Goal: Task Accomplishment & Management: Use online tool/utility

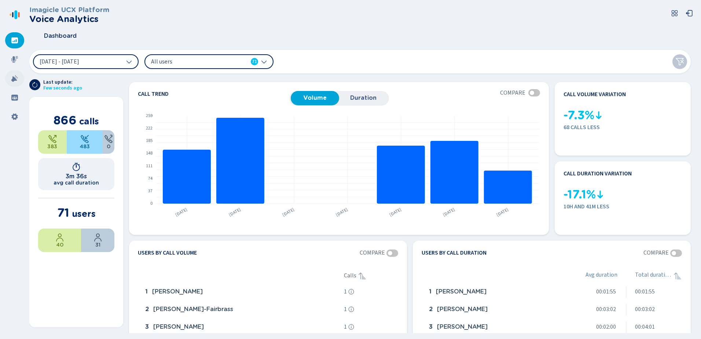
click at [14, 76] on icon at bounding box center [14, 78] width 7 height 7
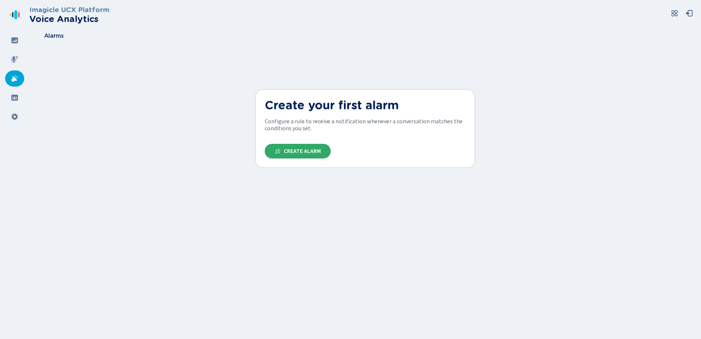
click at [288, 152] on span "Create Alarm" at bounding box center [302, 151] width 37 height 6
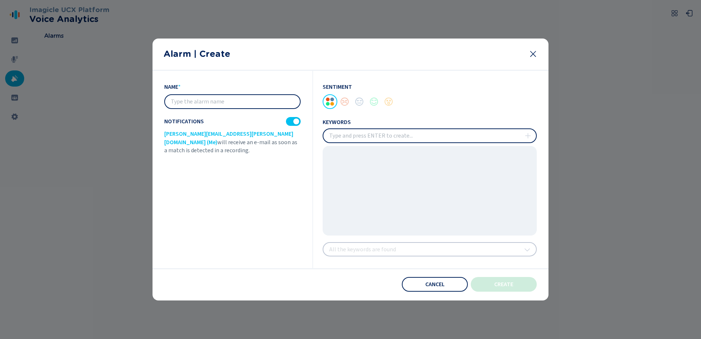
drag, startPoint x: 237, startPoint y: 106, endPoint x: 244, endPoint y: 101, distance: 8.7
click at [237, 106] on input "text" at bounding box center [232, 101] width 135 height 13
type input "Vulnerability"
click at [360, 138] on input "insert" at bounding box center [429, 135] width 213 height 13
type input "Benefit"
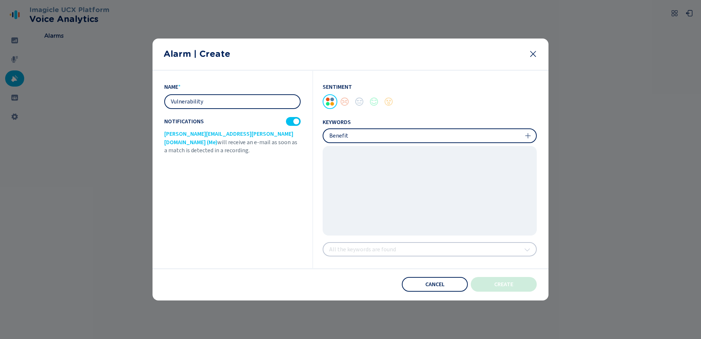
click at [531, 136] on icon at bounding box center [529, 136] width 6 height 6
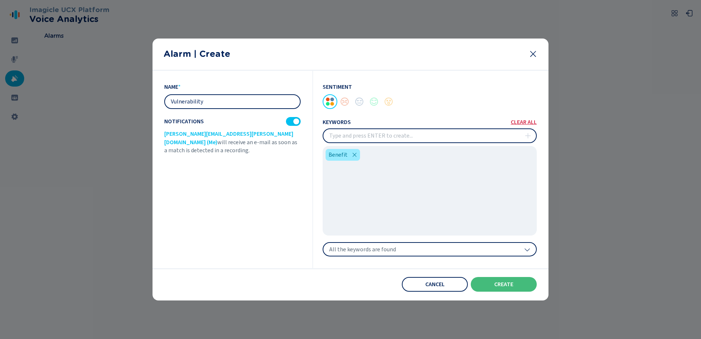
click at [430, 135] on input "insert" at bounding box center [429, 135] width 213 height 13
type input "Mental Health"
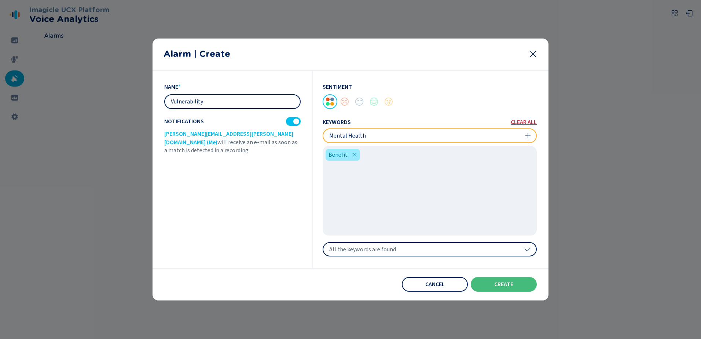
click at [530, 137] on icon at bounding box center [528, 136] width 6 height 6
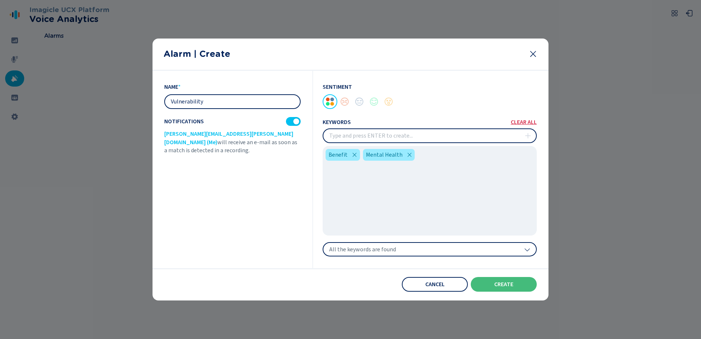
click at [376, 138] on input "insert" at bounding box center [429, 135] width 213 height 13
type input "Vulnerable"
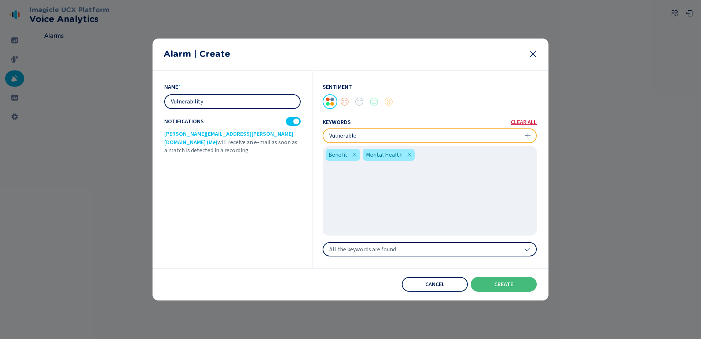
click at [527, 133] on icon at bounding box center [528, 136] width 6 height 6
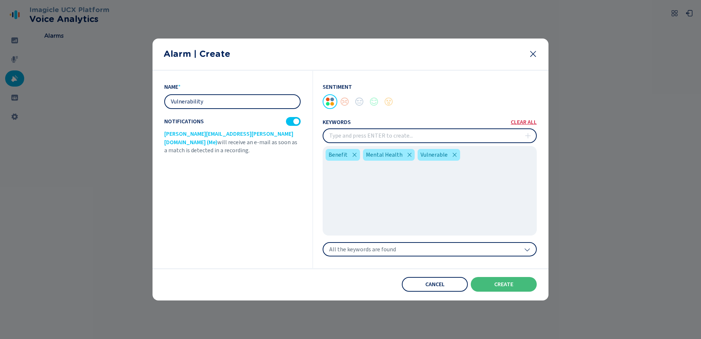
click at [403, 132] on input "insert" at bounding box center [429, 135] width 213 height 13
type input "Disability"
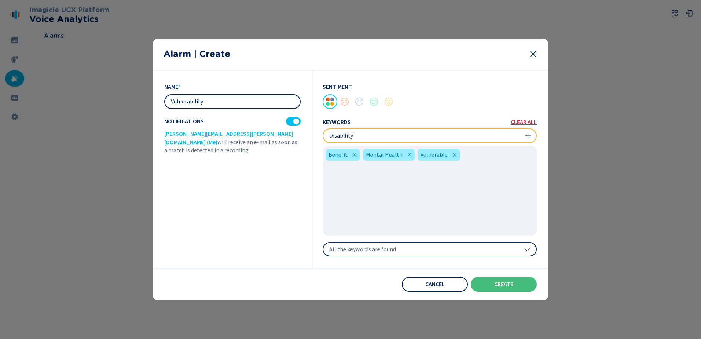
click at [527, 136] on icon at bounding box center [529, 136] width 6 height 6
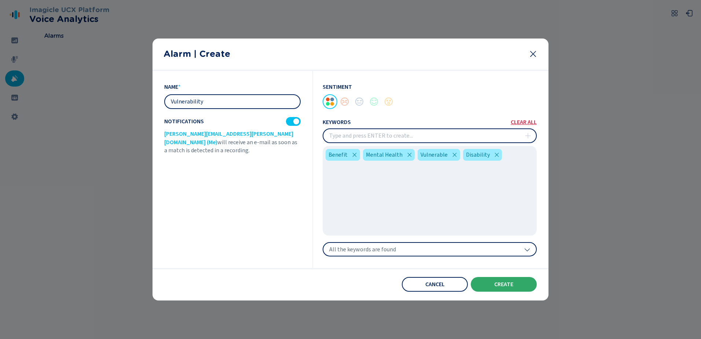
click at [511, 285] on span "create" at bounding box center [503, 284] width 19 height 6
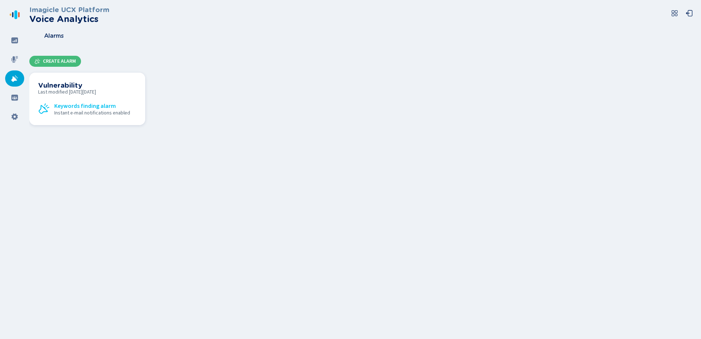
click at [87, 109] on span "Keywords finding alarm" at bounding box center [85, 106] width 62 height 7
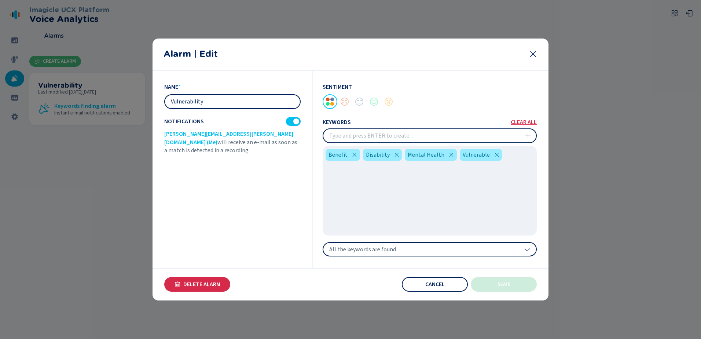
click at [534, 55] on icon at bounding box center [533, 54] width 6 height 6
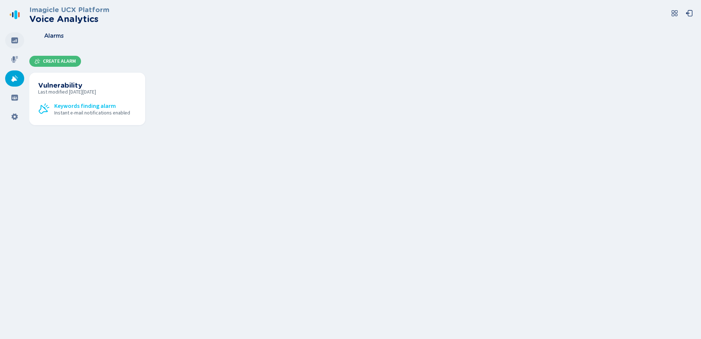
click at [16, 35] on div at bounding box center [14, 40] width 19 height 16
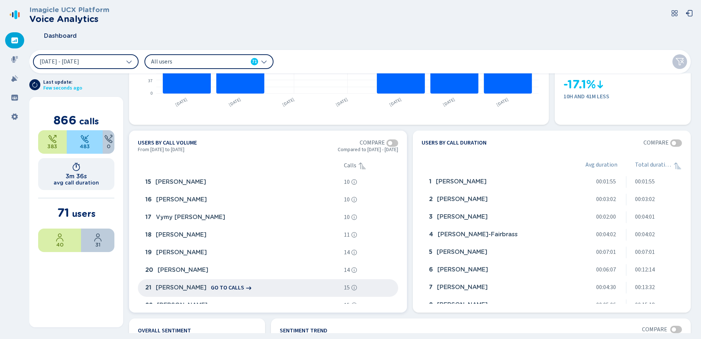
scroll to position [257, 0]
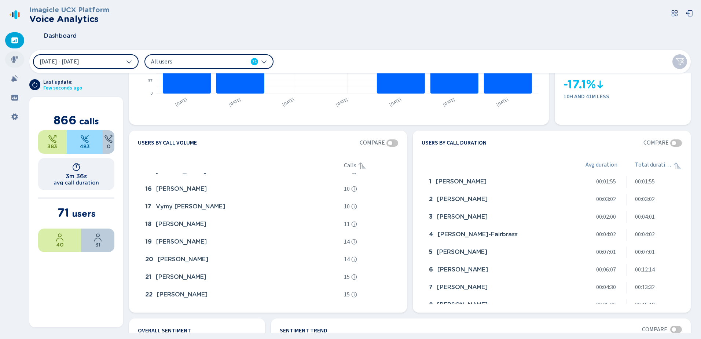
click at [12, 63] on icon at bounding box center [14, 59] width 7 height 7
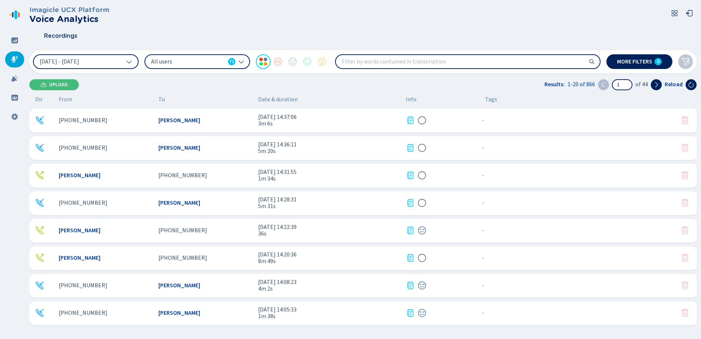
click at [172, 173] on span "[PHONE_NUMBER]" at bounding box center [182, 175] width 49 height 7
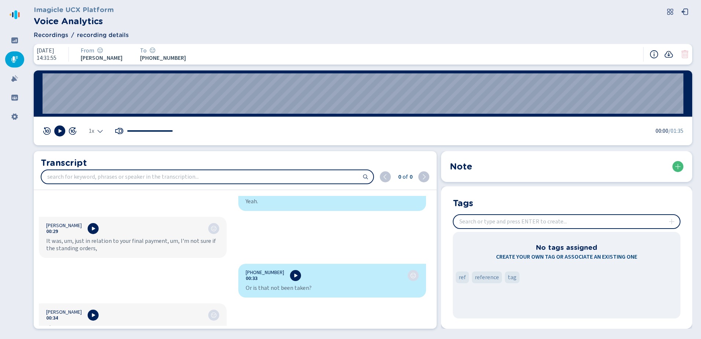
scroll to position [347, 0]
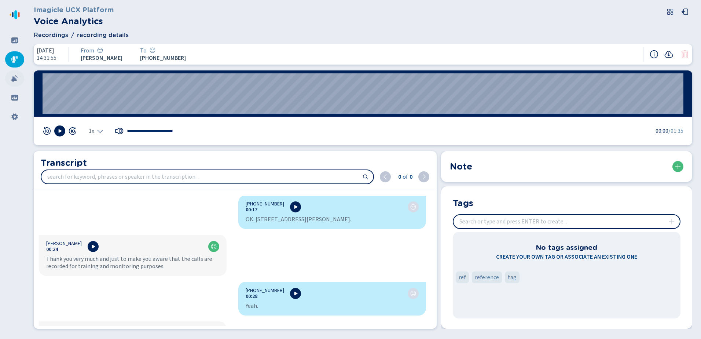
click at [10, 75] on div at bounding box center [14, 78] width 19 height 16
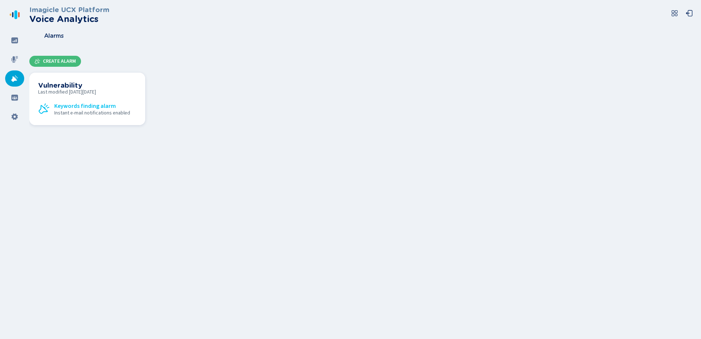
click at [112, 89] on span "Last modified [DATE][DATE]" at bounding box center [87, 92] width 98 height 6
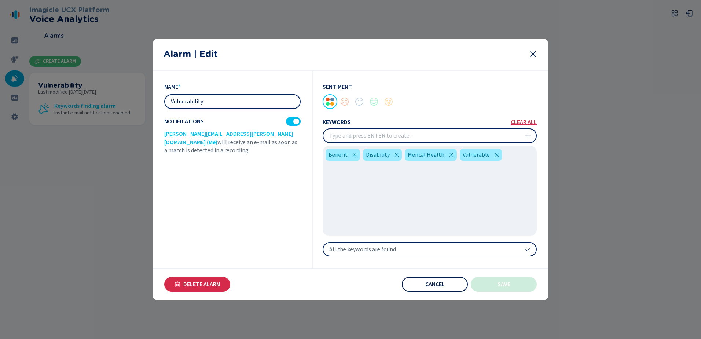
click at [442, 286] on span "Cancel" at bounding box center [434, 284] width 19 height 6
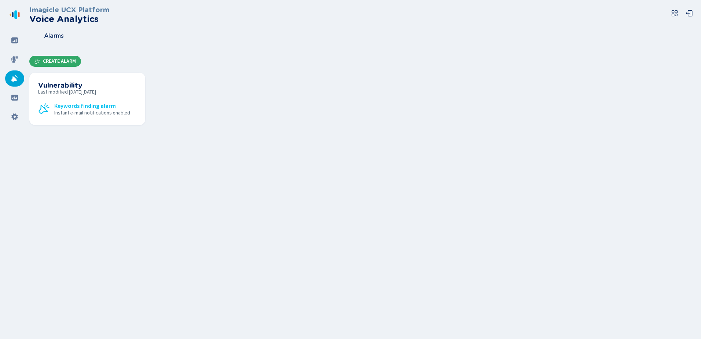
click at [56, 60] on span "Create Alarm" at bounding box center [59, 61] width 33 height 6
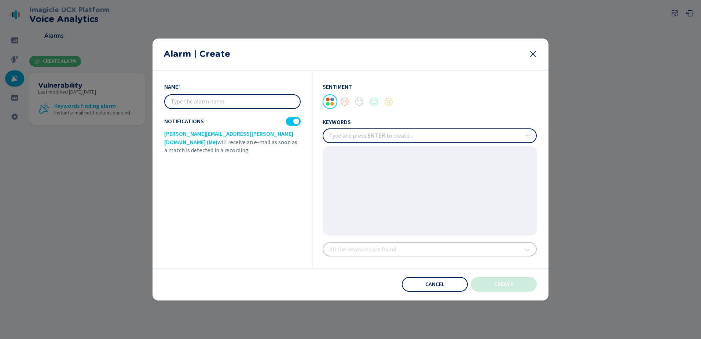
click at [198, 99] on input "text" at bounding box center [232, 101] width 135 height 13
type input "Hello"
click at [429, 135] on input "insert" at bounding box center [429, 135] width 213 height 13
type input "Hello"
click at [526, 135] on icon at bounding box center [528, 136] width 6 height 6
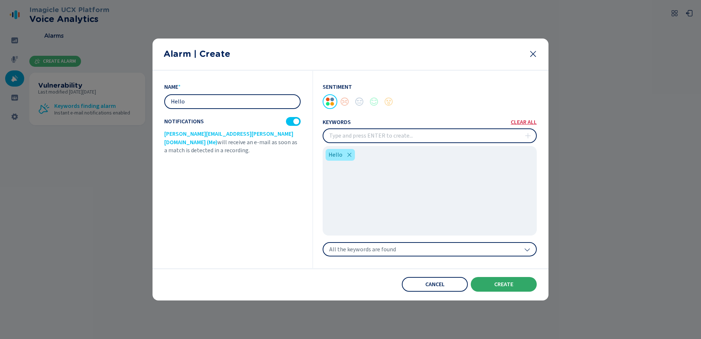
click at [496, 285] on span "create" at bounding box center [503, 284] width 19 height 6
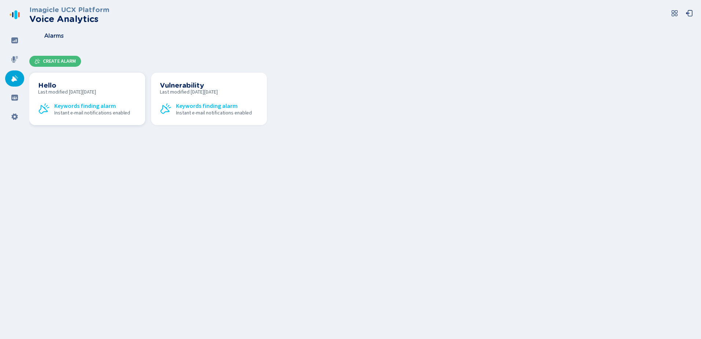
click at [63, 89] on span "Last modified [DATE][DATE]" at bounding box center [87, 92] width 98 height 6
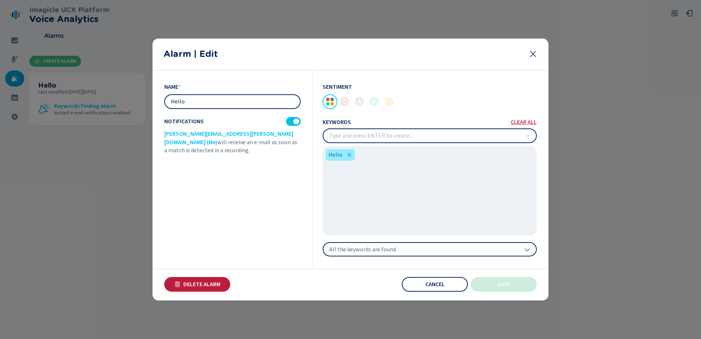
click at [215, 285] on span "Delete Alarm" at bounding box center [201, 284] width 37 height 6
